Goal: Communication & Community: Share content

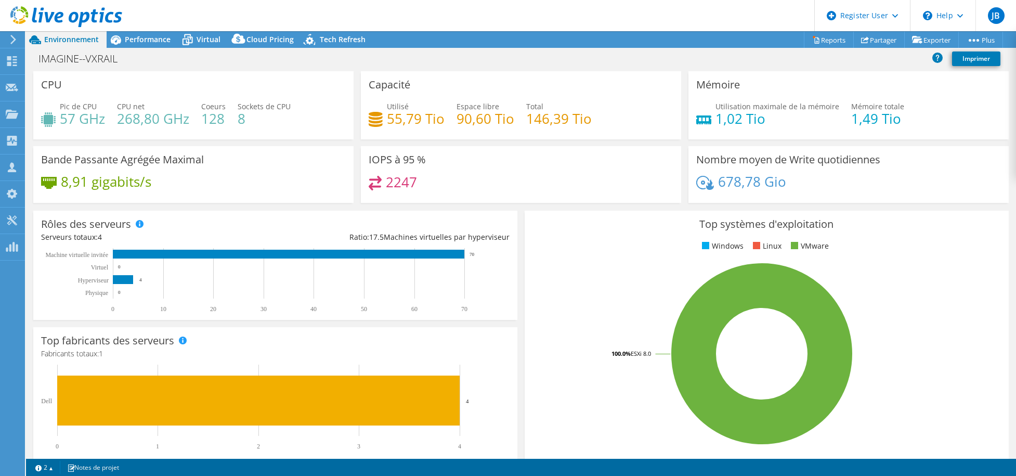
select select "EULondon"
select select "EUR"
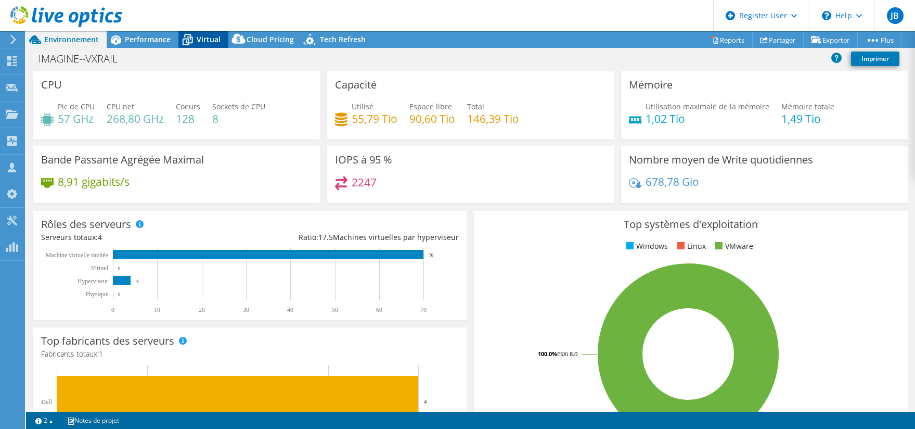
click at [207, 36] on span "Virtual" at bounding box center [209, 39] width 24 height 10
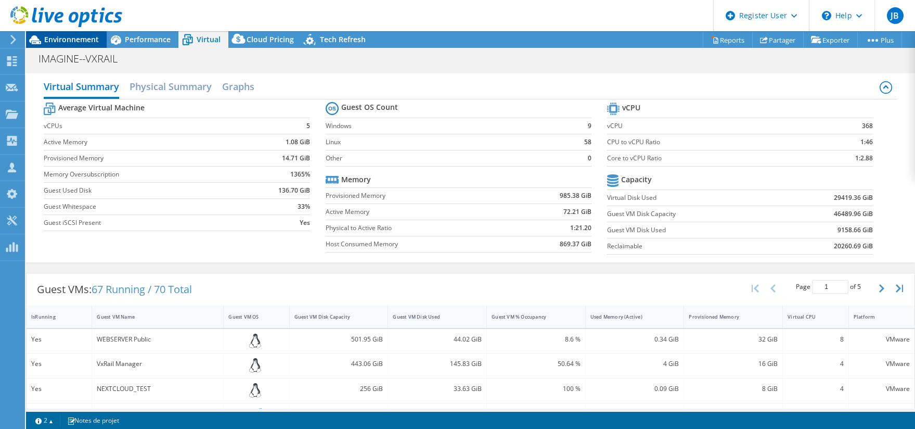
click at [82, 44] on span "Environnement" at bounding box center [71, 39] width 55 height 10
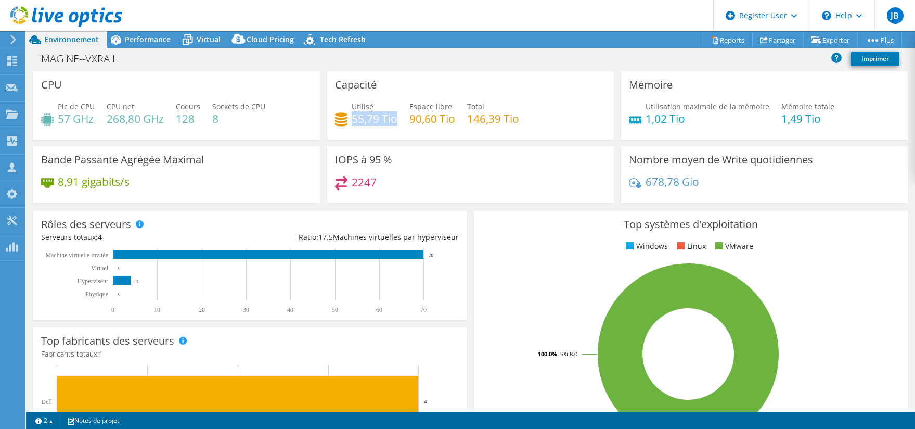
drag, startPoint x: 350, startPoint y: 119, endPoint x: 395, endPoint y: 123, distance: 46.0
click at [395, 123] on div "Utilisé 55,79 Tio Espace libre 90,60 Tio Total 146,39 Tio" at bounding box center [470, 118] width 271 height 34
drag, startPoint x: 395, startPoint y: 123, endPoint x: 370, endPoint y: 135, distance: 28.2
click at [370, 135] on div "Capacité Utilisé 55,79 Tio Espace libre 90,60 Tio Total 146,39 Tio" at bounding box center [470, 105] width 287 height 68
drag, startPoint x: 352, startPoint y: 118, endPoint x: 399, endPoint y: 121, distance: 46.9
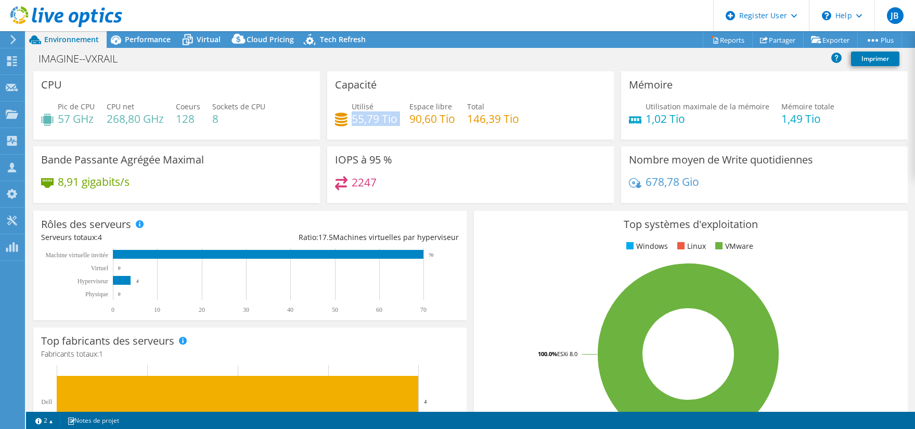
click at [399, 121] on div "Utilisé 55,79 Tio Espace libre 90,60 Tio Total 146,39 Tio" at bounding box center [470, 118] width 271 height 34
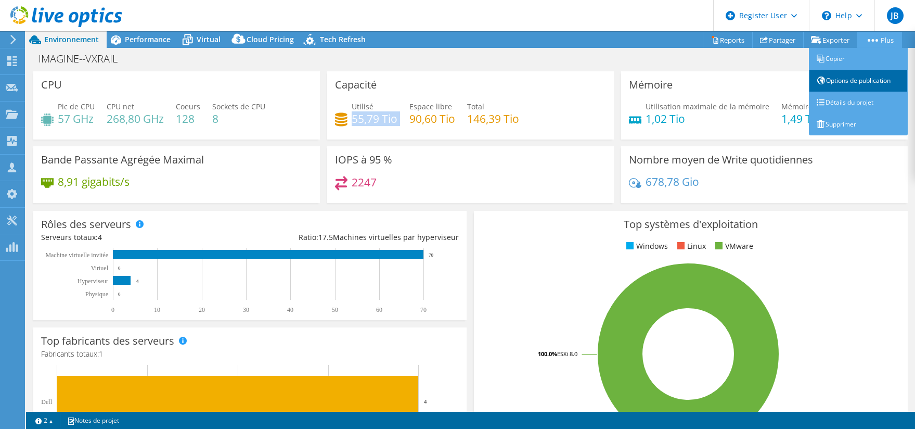
click at [840, 82] on link "Options de publication" at bounding box center [858, 81] width 99 height 22
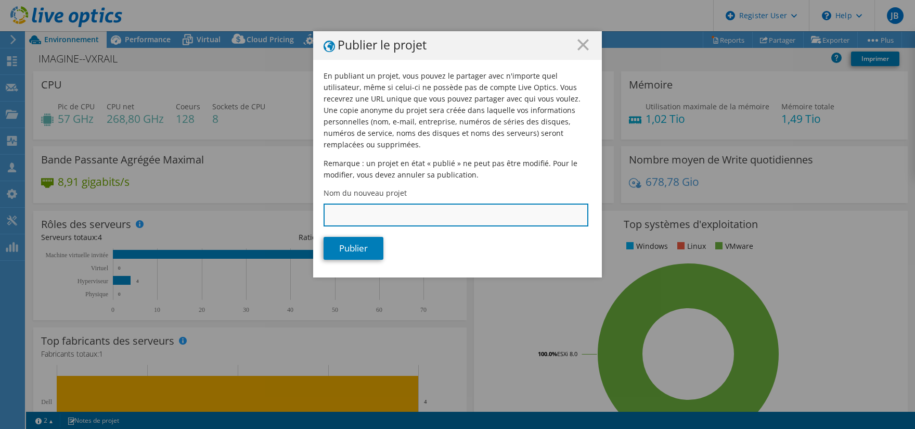
click at [376, 204] on input "Nom du nouveau projet" at bounding box center [456, 214] width 265 height 23
click at [577, 43] on icon at bounding box center [582, 44] width 11 height 11
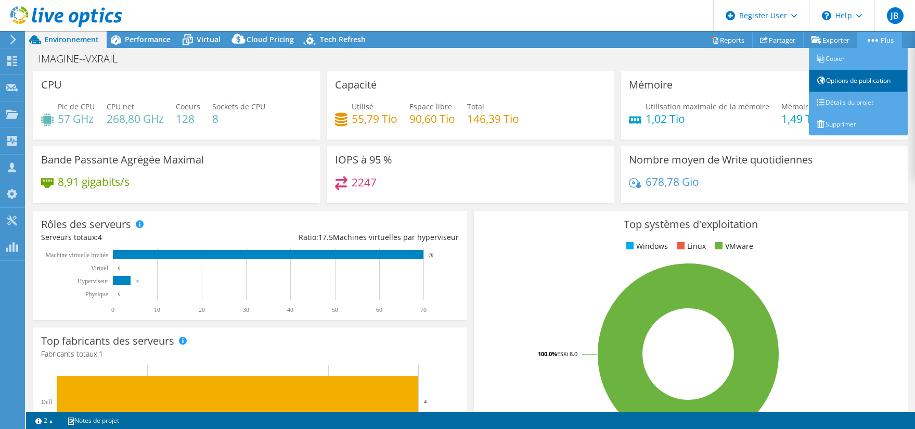
click at [848, 82] on link "Options de publication" at bounding box center [858, 81] width 99 height 22
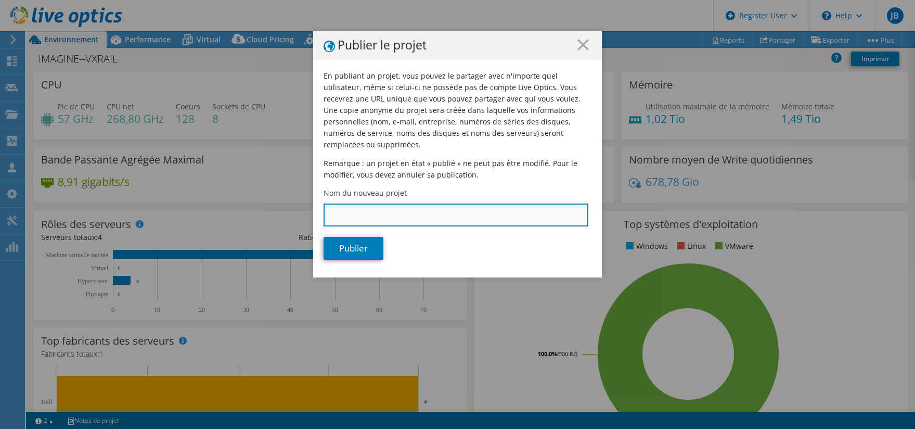
click at [381, 203] on input "Nom du nouveau projet" at bounding box center [456, 214] width 265 height 23
click at [400, 204] on input "Nom du nouveau projet" at bounding box center [456, 214] width 265 height 23
click at [582, 45] on icon at bounding box center [582, 44] width 11 height 11
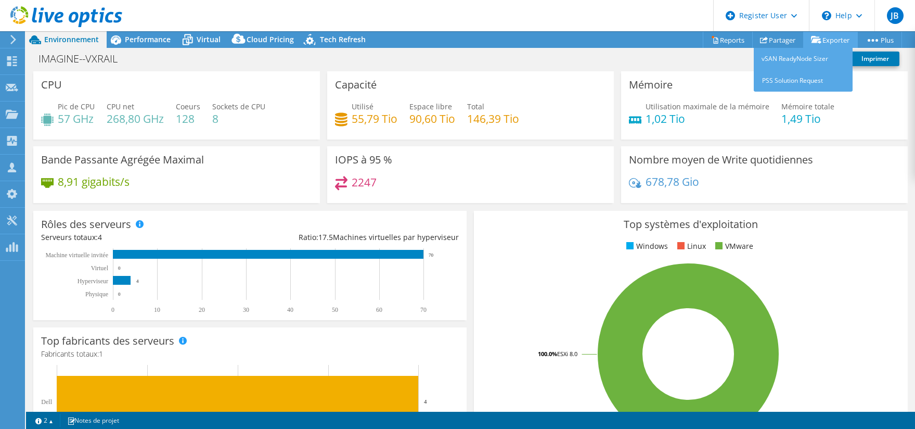
click at [817, 43] on icon at bounding box center [816, 40] width 10 height 8
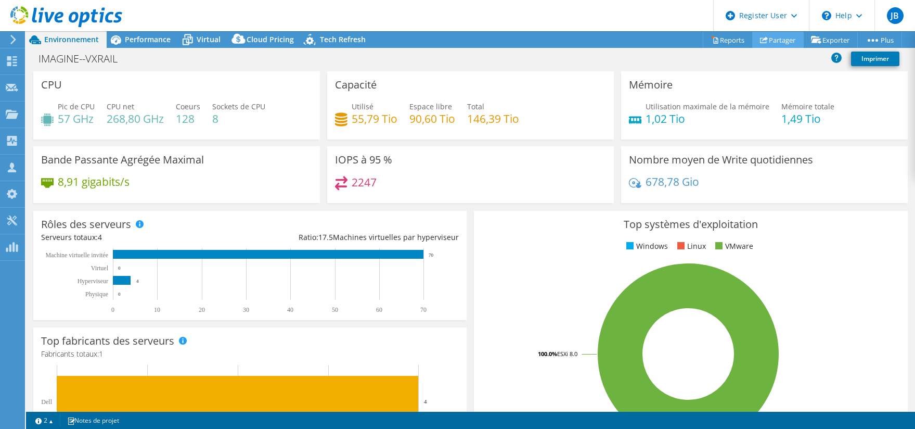
click at [769, 38] on link "Partager" at bounding box center [777, 40] width 51 height 16
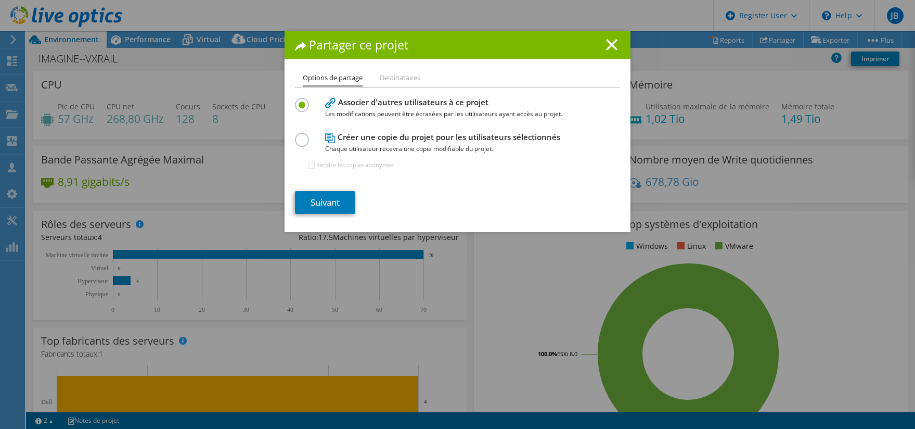
click at [301, 135] on label at bounding box center [304, 134] width 18 height 3
click at [0, 0] on input "radio" at bounding box center [0, 0] width 0 height 0
click at [330, 199] on link "Suivant" at bounding box center [325, 202] width 60 height 23
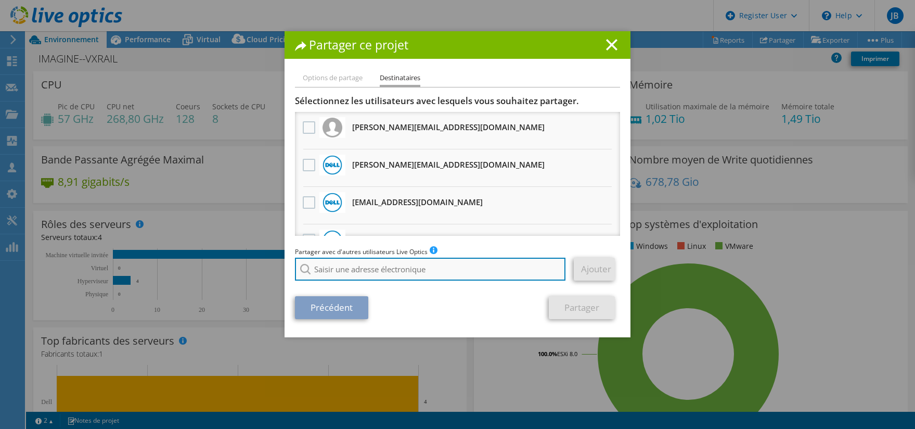
click at [439, 269] on input "search" at bounding box center [430, 268] width 270 height 23
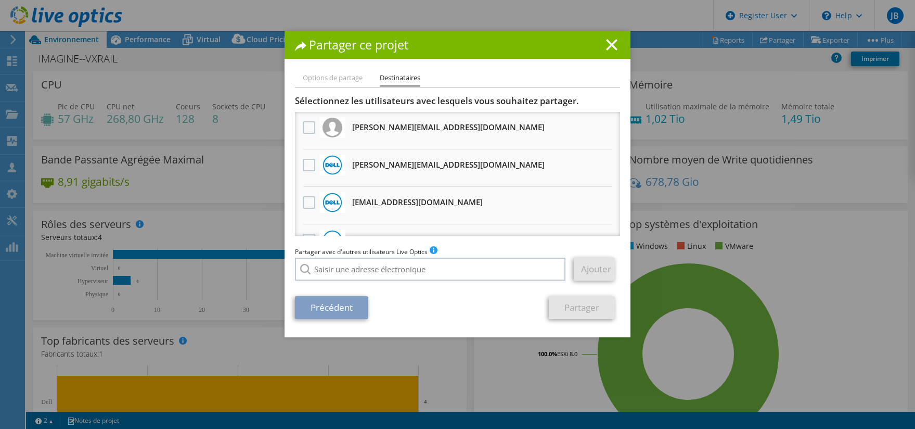
click at [831, 277] on div "Partager ce projet Options de partage Destinataires Associer d'autres utilisate…" at bounding box center [457, 214] width 915 height 366
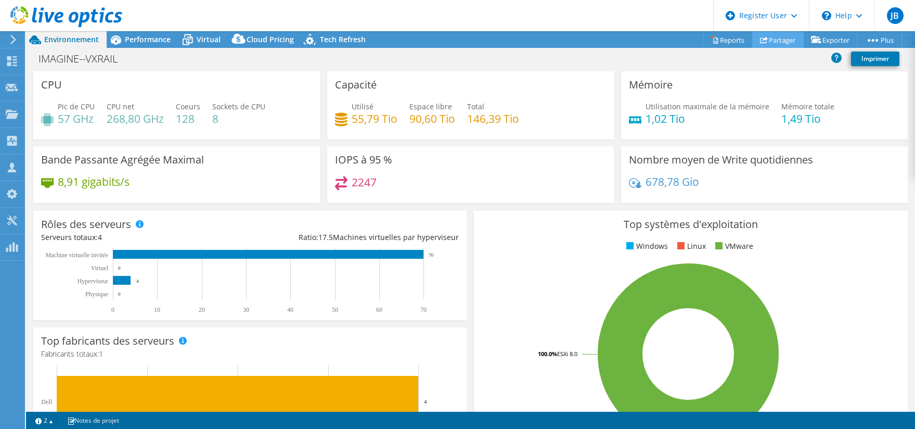
click at [776, 44] on link "Partager" at bounding box center [777, 40] width 51 height 16
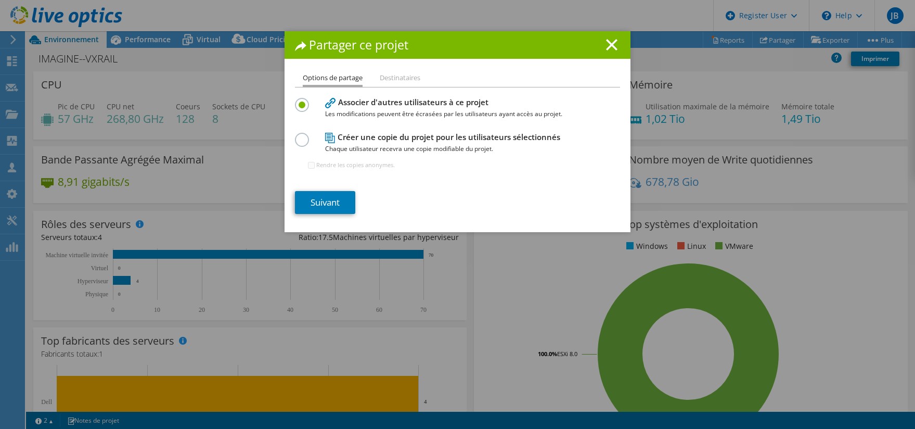
drag, startPoint x: 316, startPoint y: 140, endPoint x: 310, endPoint y: 159, distance: 19.2
click at [315, 140] on div "Créer une copie du projet pour les utilisateurs sélectionnés Chaque utilisateur…" at bounding box center [457, 155] width 325 height 50
click at [298, 135] on label at bounding box center [304, 134] width 18 height 3
click at [0, 0] on input "radio" at bounding box center [0, 0] width 0 height 0
click at [323, 202] on link "Suivant" at bounding box center [325, 202] width 60 height 23
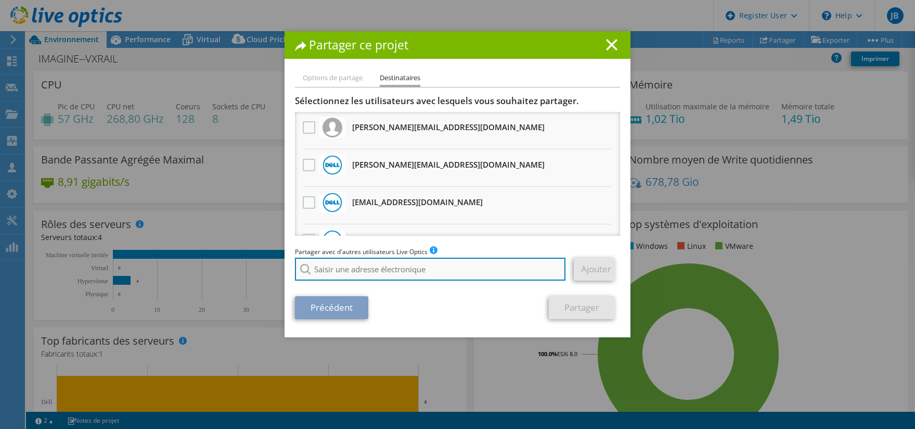
click at [342, 261] on input "search" at bounding box center [430, 268] width 270 height 23
paste input "[EMAIL_ADDRESS][DOMAIN_NAME]"
type input "[EMAIL_ADDRESS][DOMAIN_NAME]"
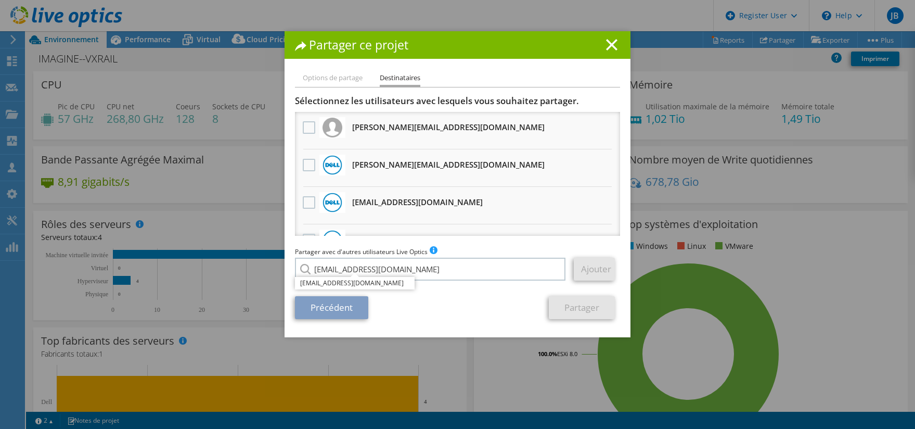
click at [426, 307] on div "Précédent Partager" at bounding box center [457, 307] width 325 height 23
click at [594, 270] on link "Ajouter" at bounding box center [594, 268] width 41 height 23
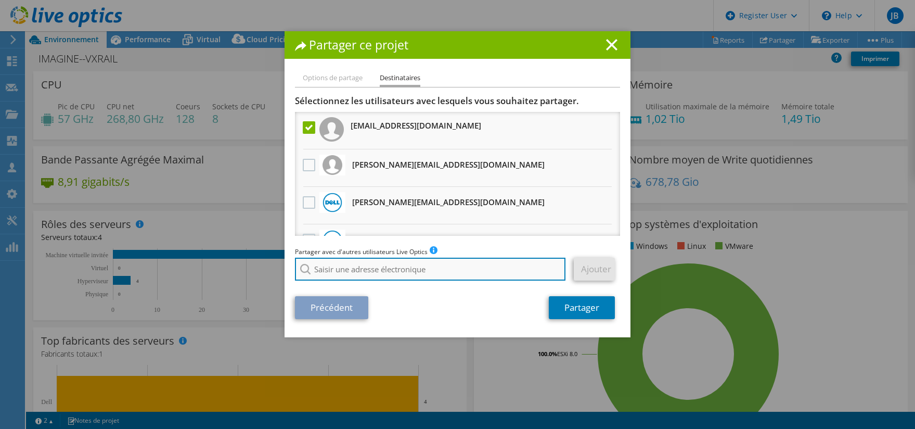
click at [325, 268] on input "search" at bounding box center [430, 268] width 270 height 23
type input "[PERSON_NAME][EMAIL_ADDRESS][DOMAIN_NAME]"
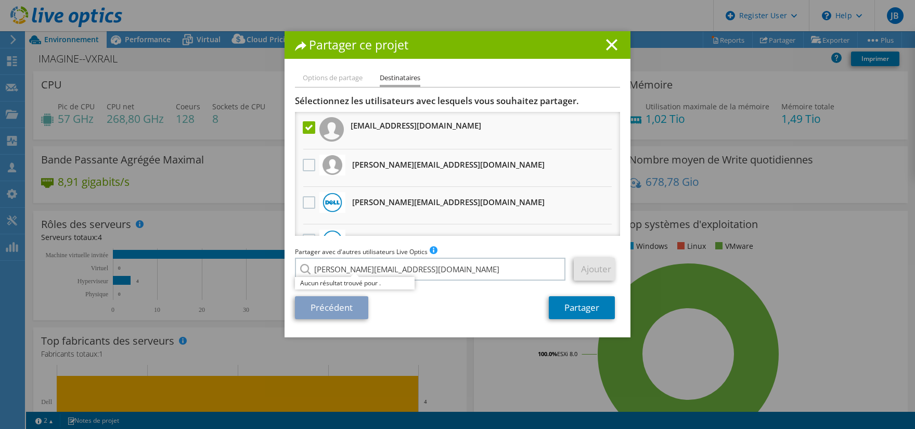
click at [506, 321] on div "Options de partage Destinataires Associer d'autres utilisateurs à ce projet Les…" at bounding box center [458, 204] width 346 height 265
click at [595, 267] on link "Ajouter" at bounding box center [594, 268] width 41 height 23
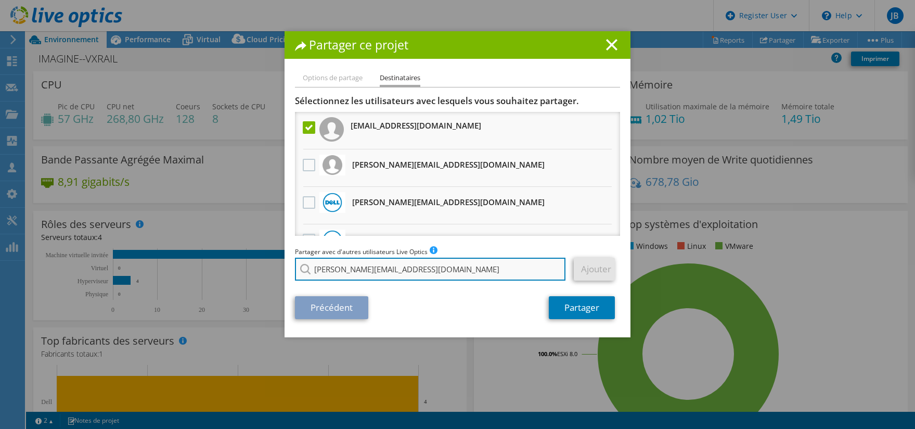
click at [463, 267] on input "[PERSON_NAME][EMAIL_ADDRESS][DOMAIN_NAME]" at bounding box center [430, 268] width 270 height 23
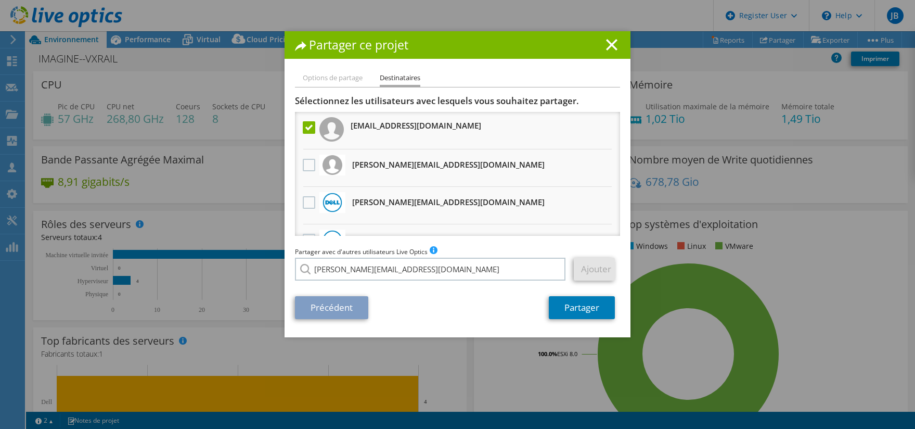
click at [585, 271] on link "Ajouter" at bounding box center [594, 268] width 41 height 23
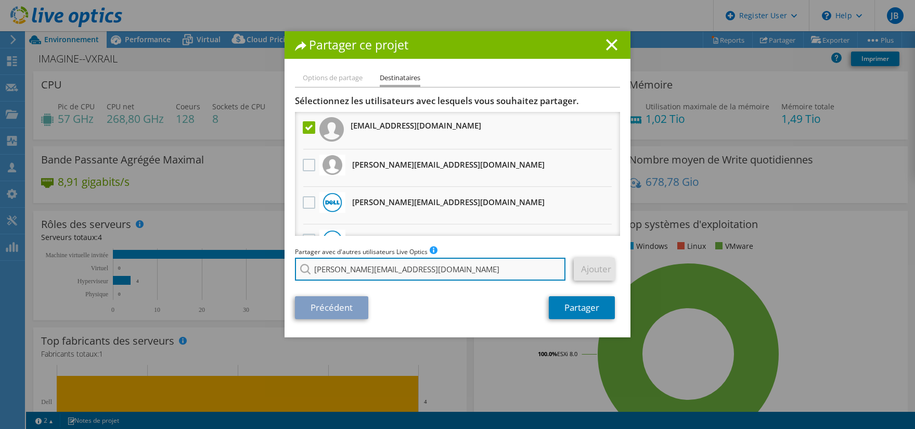
click at [433, 275] on input "[PERSON_NAME][EMAIL_ADDRESS][DOMAIN_NAME]" at bounding box center [430, 268] width 270 height 23
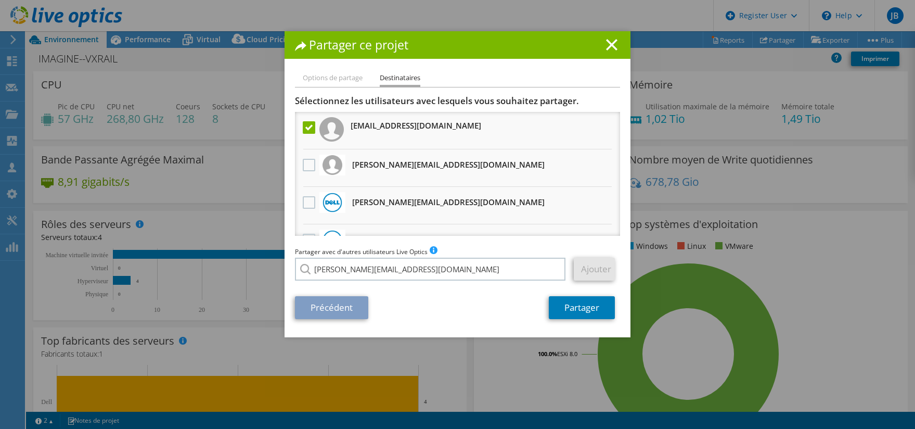
click at [574, 266] on link "Ajouter" at bounding box center [594, 268] width 41 height 23
click at [395, 304] on div "Précédent Partager" at bounding box center [457, 307] width 325 height 23
drag, startPoint x: 418, startPoint y: 271, endPoint x: 215, endPoint y: 271, distance: 203.4
click at [215, 271] on div "Partager ce projet Options de partage Destinataires Associer d'autres utilisate…" at bounding box center [457, 214] width 915 height 366
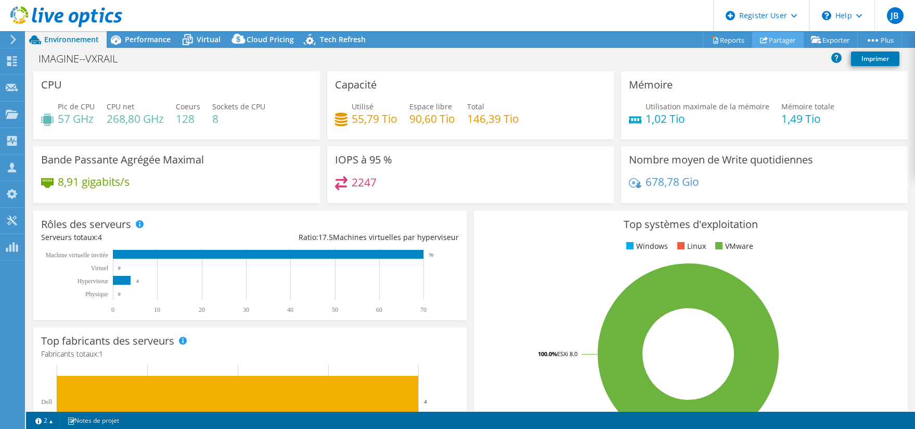
click at [775, 43] on link "Partager" at bounding box center [777, 40] width 51 height 16
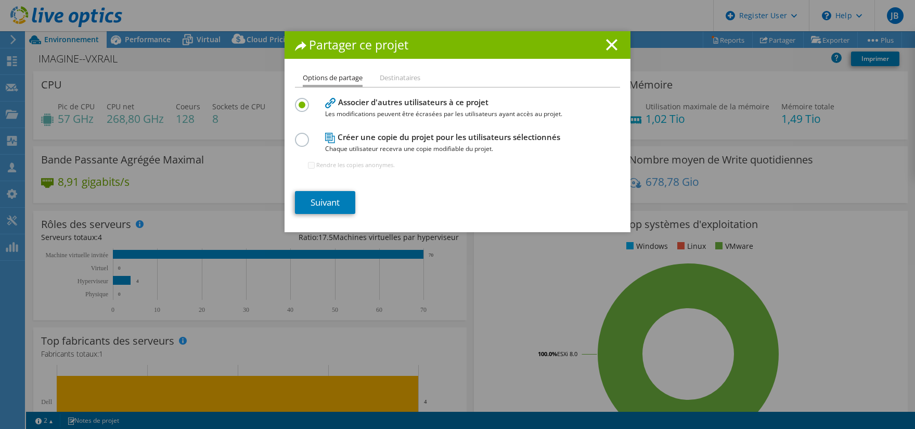
drag, startPoint x: 302, startPoint y: 134, endPoint x: 301, endPoint y: 145, distance: 11.0
click at [302, 135] on label at bounding box center [304, 134] width 18 height 3
click at [0, 0] on input "radio" at bounding box center [0, 0] width 0 height 0
click at [329, 201] on link "Suivant" at bounding box center [325, 202] width 60 height 23
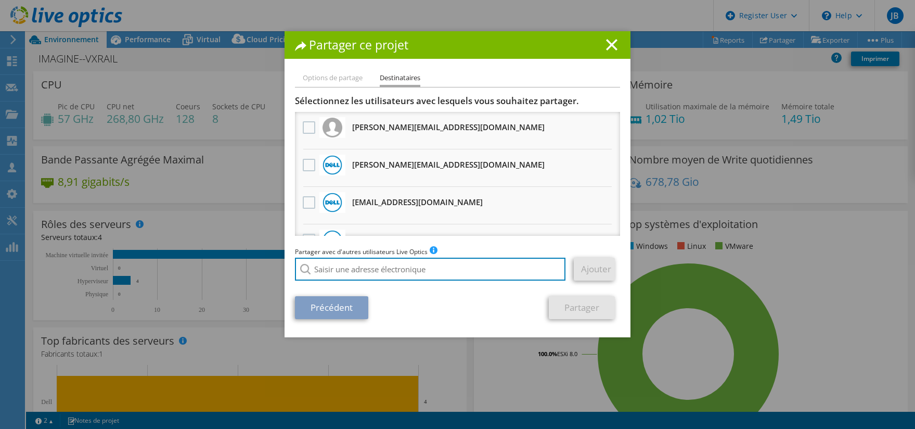
drag, startPoint x: 453, startPoint y: 271, endPoint x: 300, endPoint y: 270, distance: 152.9
click at [300, 270] on div at bounding box center [430, 268] width 271 height 23
paste input "[EMAIL_ADDRESS][DOMAIN_NAME]"
type input "[EMAIL_ADDRESS][DOMAIN_NAME]"
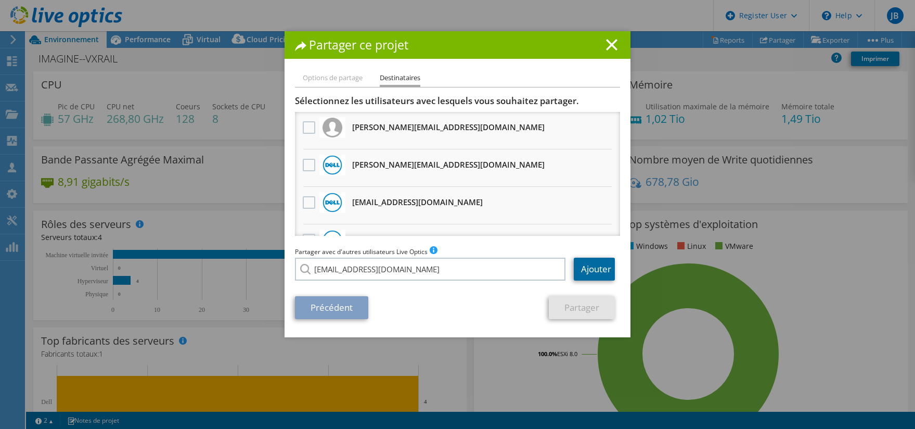
click at [586, 268] on link "Ajouter" at bounding box center [594, 268] width 41 height 23
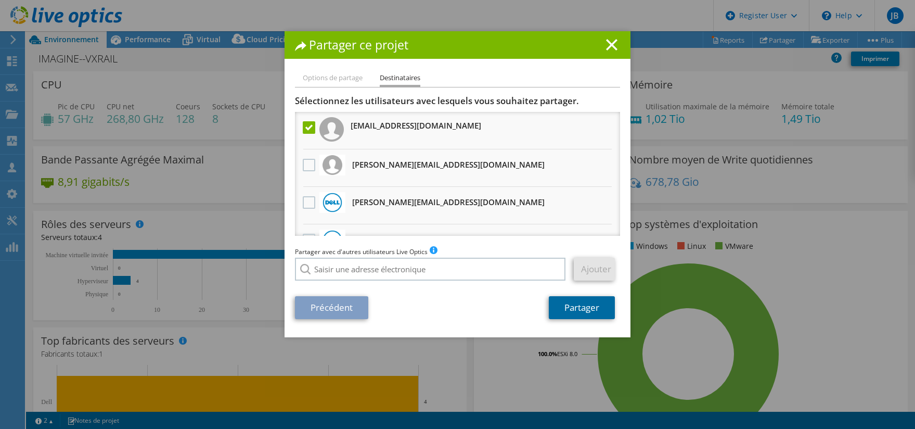
click at [583, 311] on link "Partager" at bounding box center [582, 307] width 66 height 23
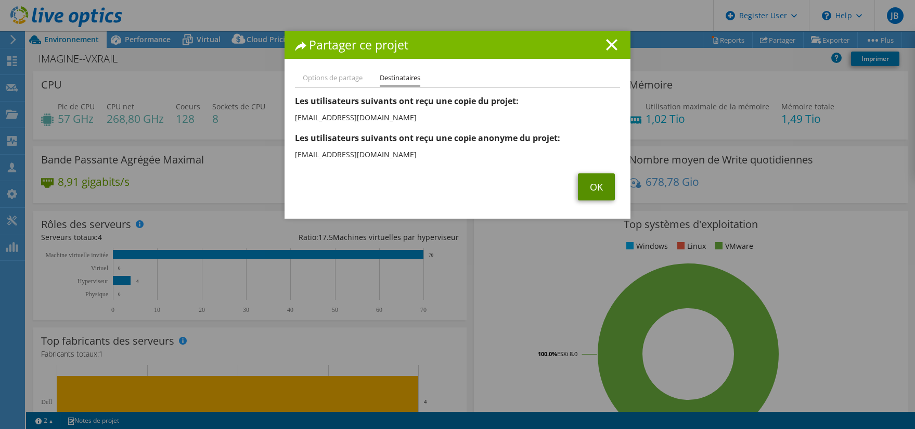
click at [596, 189] on link "OK" at bounding box center [596, 186] width 37 height 27
